Goal: Transaction & Acquisition: Subscribe to service/newsletter

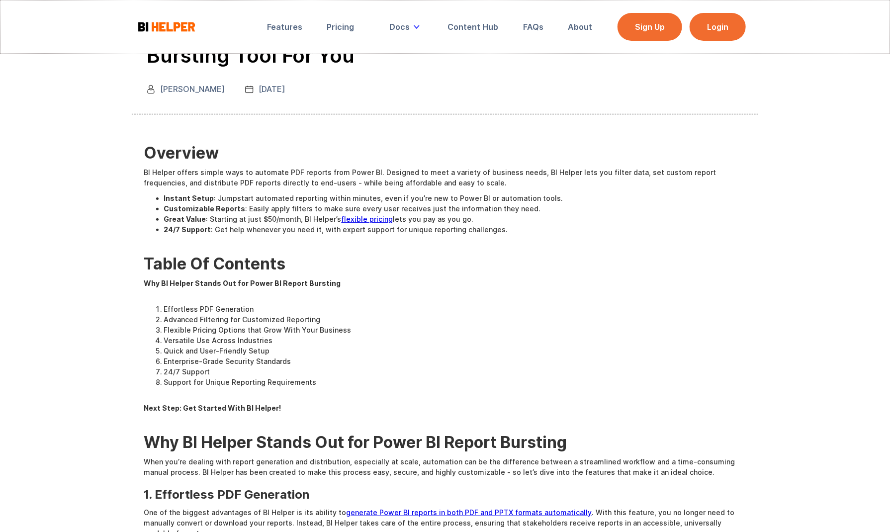
scroll to position [75, 0]
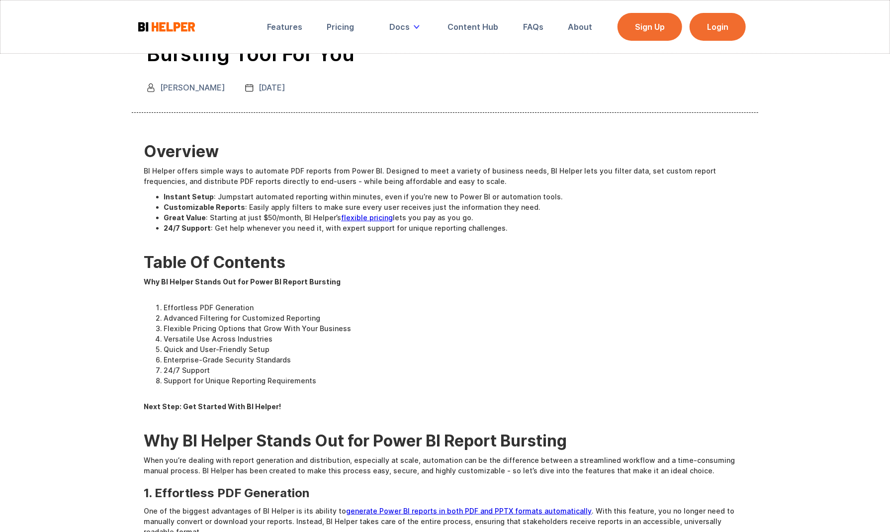
click at [178, 24] on img at bounding box center [167, 26] width 60 height 12
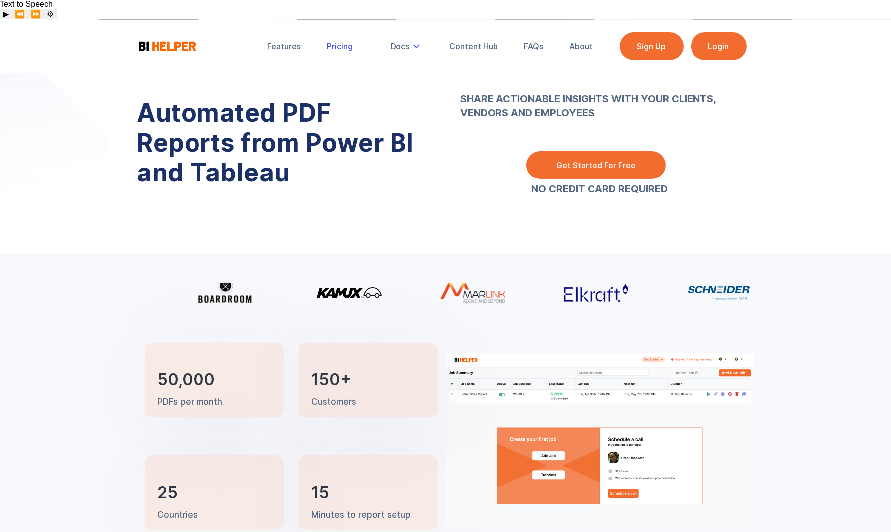
click at [337, 41] on div "Pricing" at bounding box center [340, 46] width 26 height 10
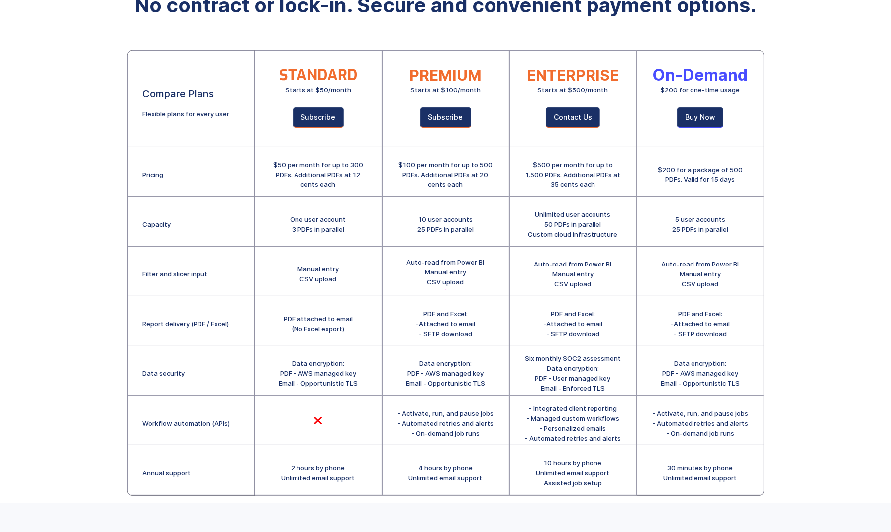
scroll to position [109, 0]
